Goal: Navigation & Orientation: Find specific page/section

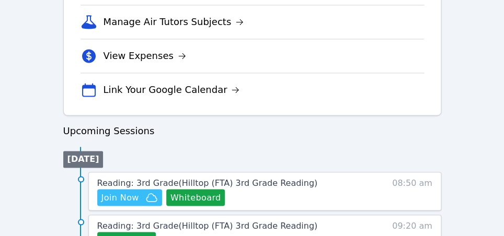
scroll to position [557, 0]
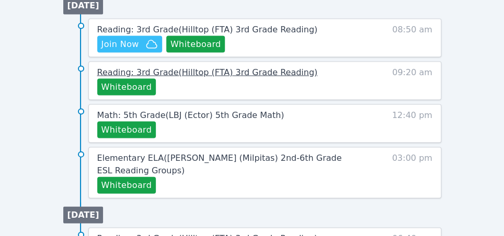
click at [241, 72] on span "Reading: 3rd Grade ( Hilltop (FTA) 3rd Grade Reading )" at bounding box center [207, 72] width 220 height 10
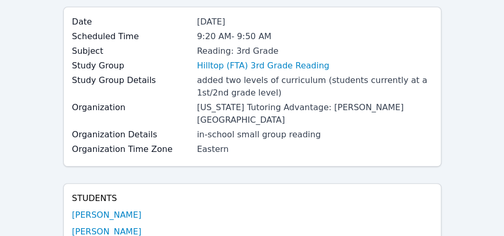
scroll to position [139, 0]
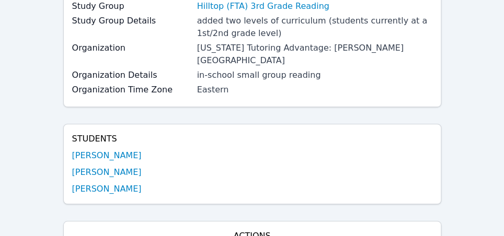
drag, startPoint x: 140, startPoint y: 177, endPoint x: 66, endPoint y: 139, distance: 82.9
click at [66, 139] on div "Students Avni Ganesh Bryce Harris Dallas Robinson" at bounding box center [252, 164] width 378 height 80
copy ul "Avni Ganesh Bryce Harris Dallas Robinson"
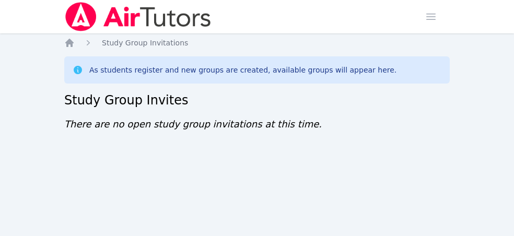
click at [83, 179] on div "Home Sessions Study Groups Students Messages Open user menu [PERSON_NAME] Open …" at bounding box center [257, 118] width 514 height 236
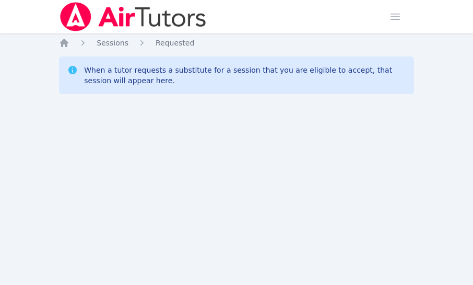
drag, startPoint x: 0, startPoint y: 0, endPoint x: 121, endPoint y: 183, distance: 219.5
click at [121, 183] on div "Home Sessions Study Groups Students Messages Open user menu Sokha Lee Open main…" at bounding box center [236, 142] width 473 height 285
